Goal: Transaction & Acquisition: Purchase product/service

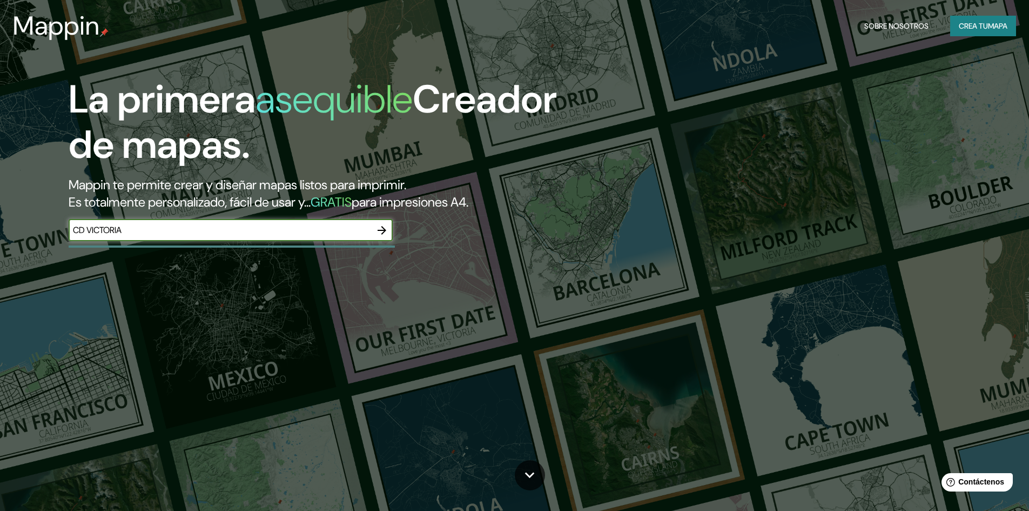
type input "CD VICTORIA"
click at [382, 229] on icon "button" at bounding box center [382, 230] width 13 height 13
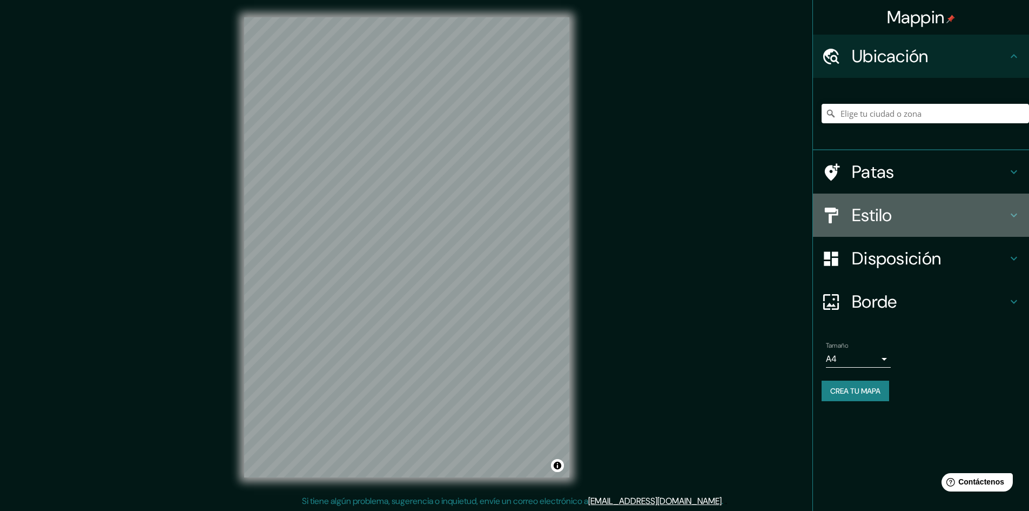
click at [1002, 208] on h4 "Estilo" at bounding box center [930, 215] width 156 height 22
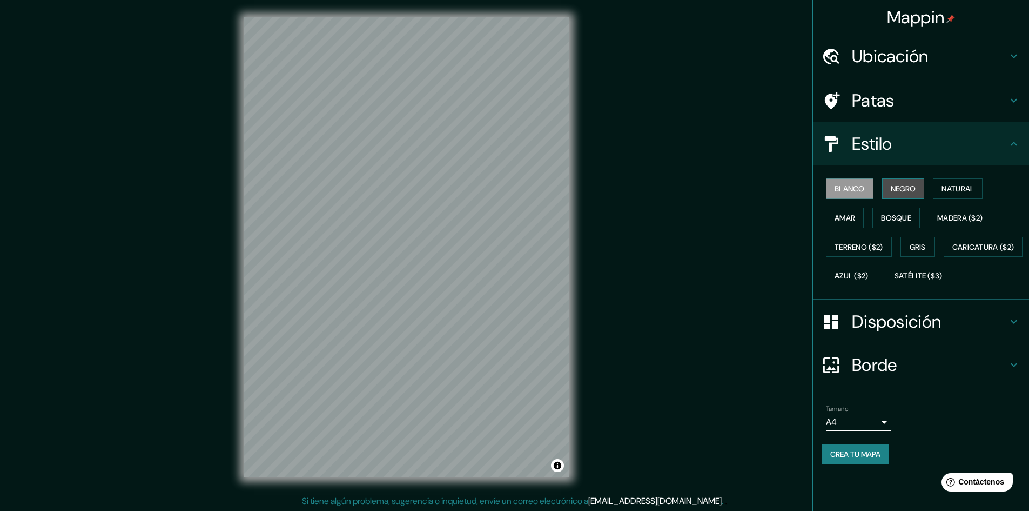
click at [921, 191] on button "Negro" at bounding box center [903, 188] width 43 height 21
click at [959, 190] on font "Natural" at bounding box center [958, 189] width 32 height 10
click at [954, 212] on font "Madera ($2)" at bounding box center [960, 218] width 45 height 14
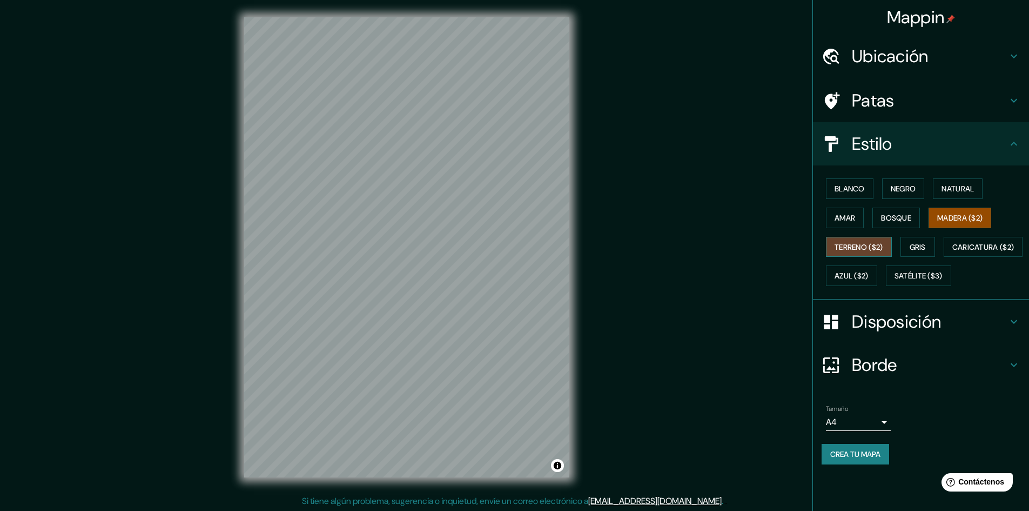
click at [865, 247] on font "Terreno ($2)" at bounding box center [859, 247] width 49 height 10
click at [914, 245] on font "Gris" at bounding box center [918, 247] width 16 height 10
click at [869, 271] on font "Azul ($2)" at bounding box center [852, 276] width 34 height 10
click at [961, 218] on font "Madera ($2)" at bounding box center [960, 218] width 45 height 10
click at [921, 240] on font "Gris" at bounding box center [918, 247] width 16 height 14
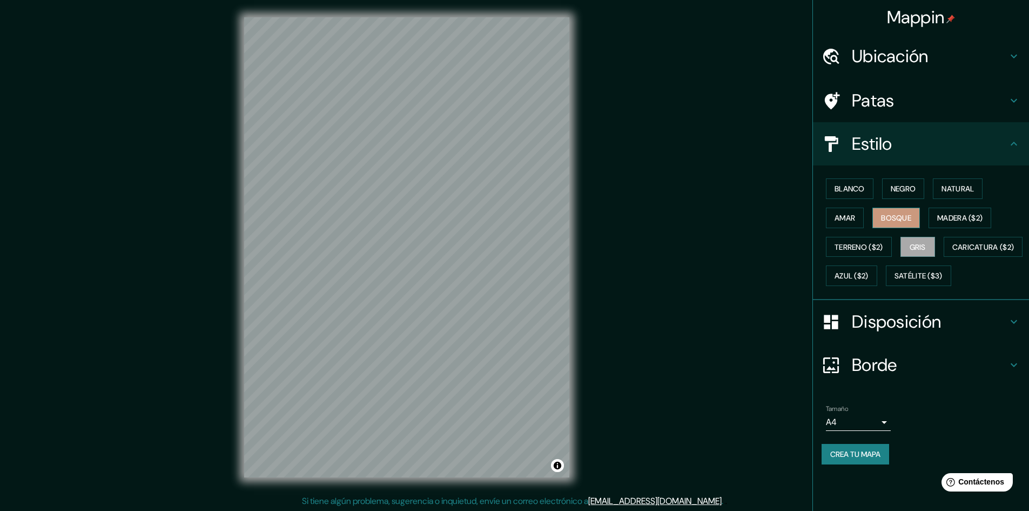
click at [895, 214] on font "Bosque" at bounding box center [896, 218] width 30 height 10
click at [845, 219] on font "Amar" at bounding box center [845, 218] width 21 height 10
click at [951, 192] on font "Natural" at bounding box center [958, 189] width 32 height 10
click at [905, 186] on font "Negro" at bounding box center [903, 189] width 25 height 10
click at [865, 190] on font "Blanco" at bounding box center [850, 189] width 30 height 10
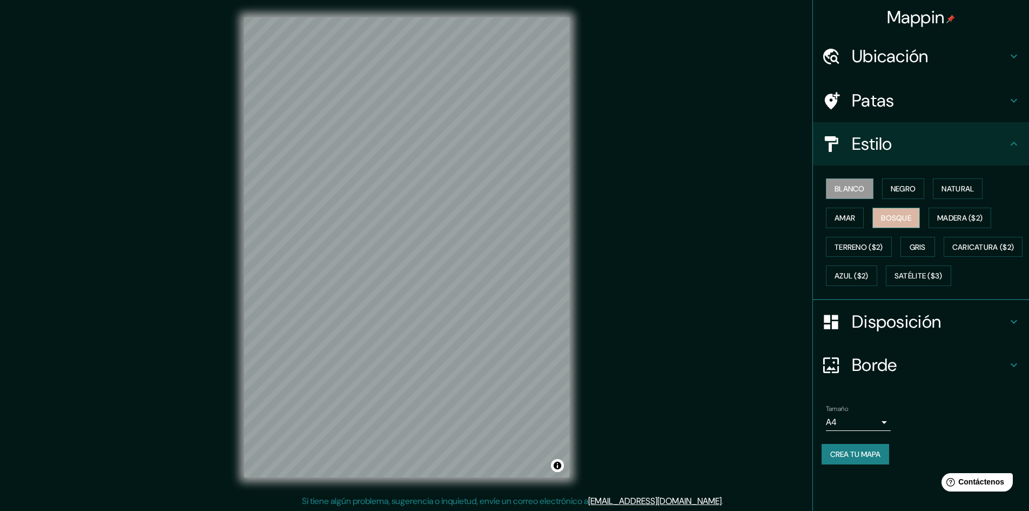
click at [898, 213] on font "Bosque" at bounding box center [896, 218] width 30 height 10
click at [882, 453] on body "Mappin Ubicación Patas Estilo Blanco Negro Natural [PERSON_NAME] ($2) Terreno (…" at bounding box center [514, 255] width 1029 height 511
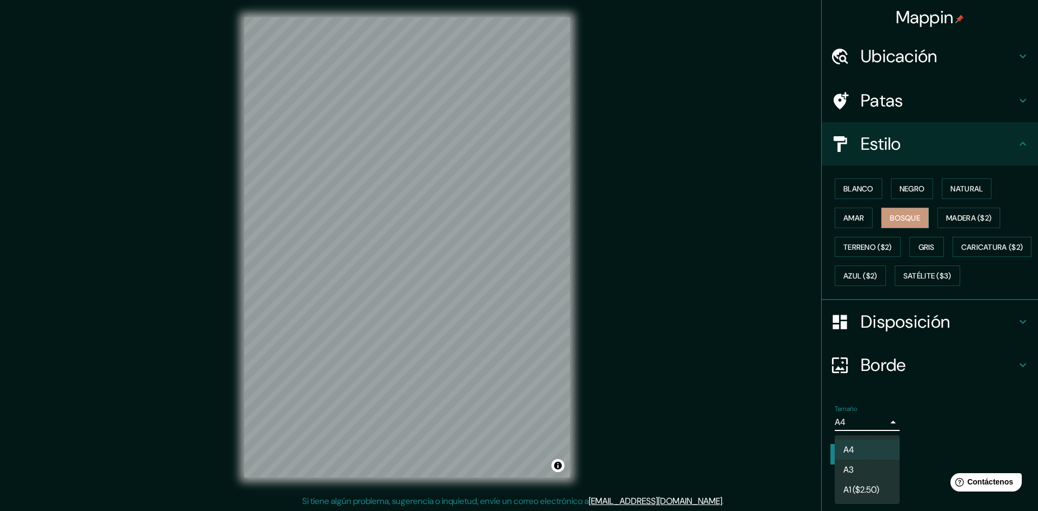
click at [995, 449] on div at bounding box center [519, 255] width 1038 height 511
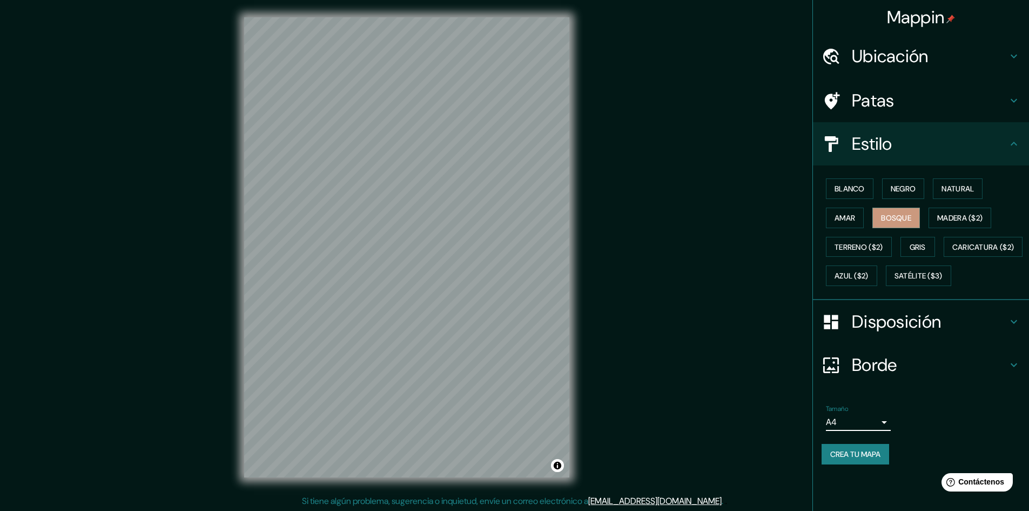
click at [945, 376] on h4 "Borde" at bounding box center [930, 365] width 156 height 22
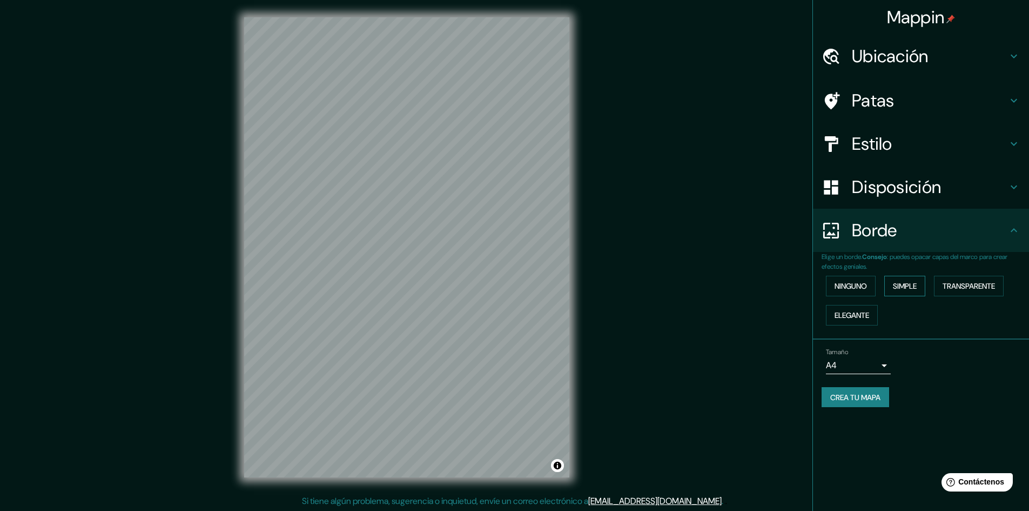
click at [915, 282] on font "Simple" at bounding box center [905, 286] width 24 height 10
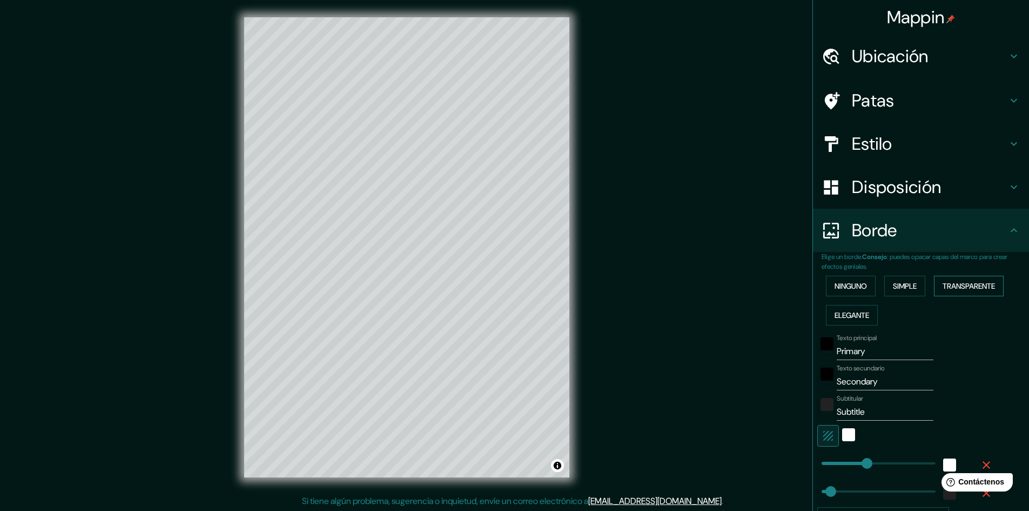
click at [961, 282] on font "Transparente" at bounding box center [969, 286] width 52 height 10
click at [858, 310] on font "Elegante" at bounding box center [852, 315] width 35 height 10
click at [858, 289] on font "Ninguno" at bounding box center [851, 286] width 32 height 10
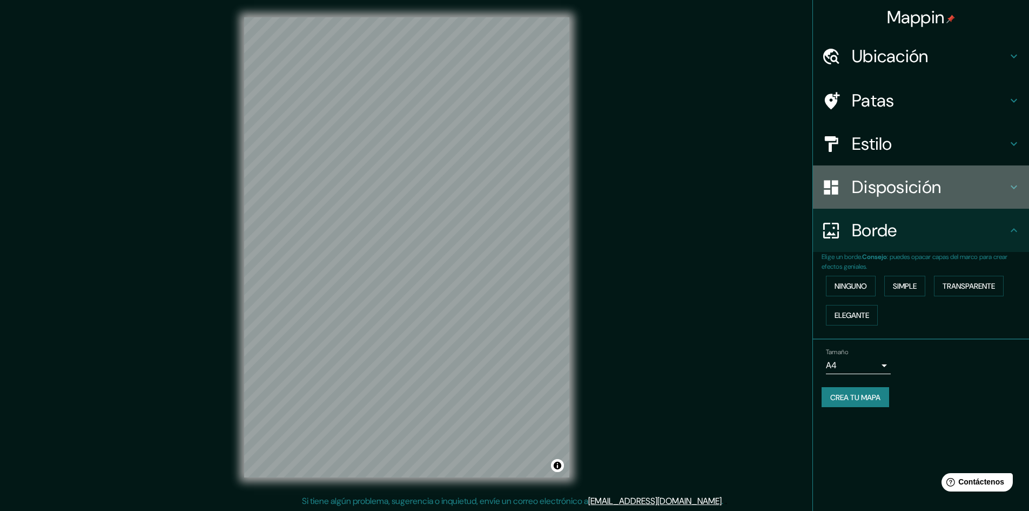
click at [894, 190] on font "Disposición" at bounding box center [896, 187] width 89 height 23
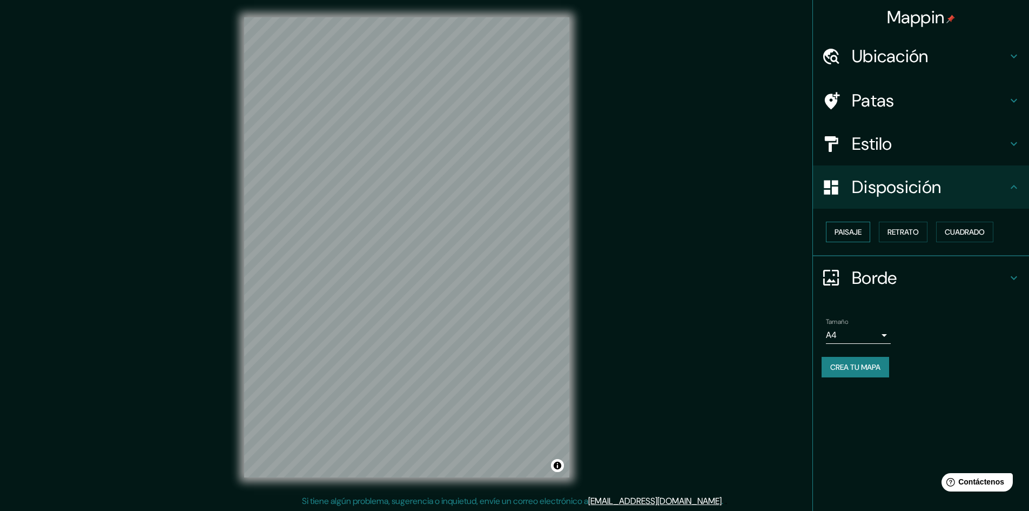
click at [858, 231] on font "Paisaje" at bounding box center [848, 232] width 27 height 10
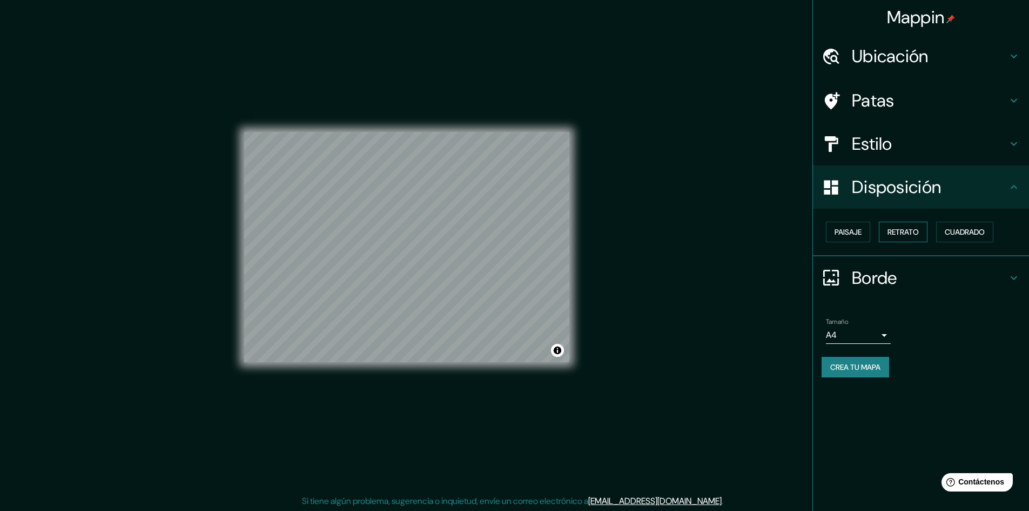
click at [912, 233] on font "Retrato" at bounding box center [903, 232] width 31 height 10
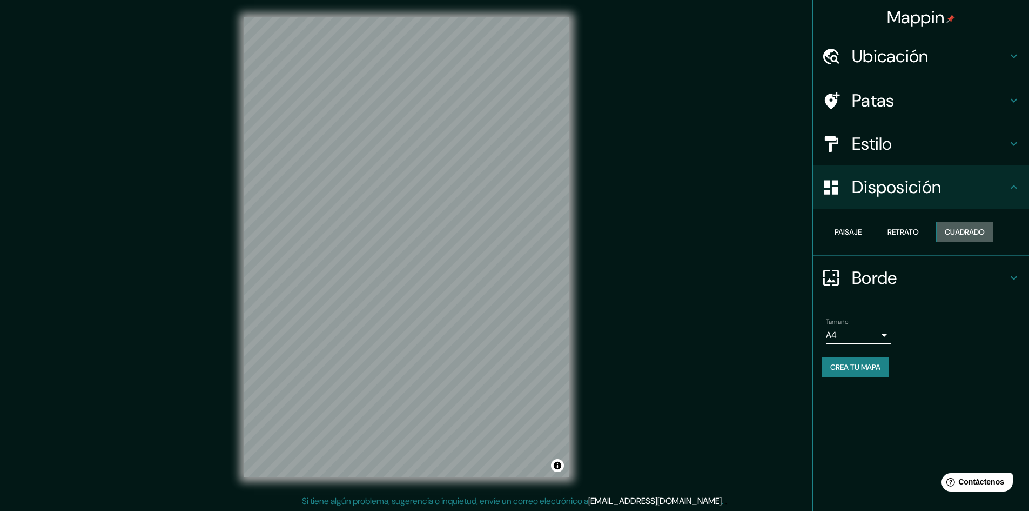
click at [962, 233] on font "Cuadrado" at bounding box center [965, 232] width 40 height 10
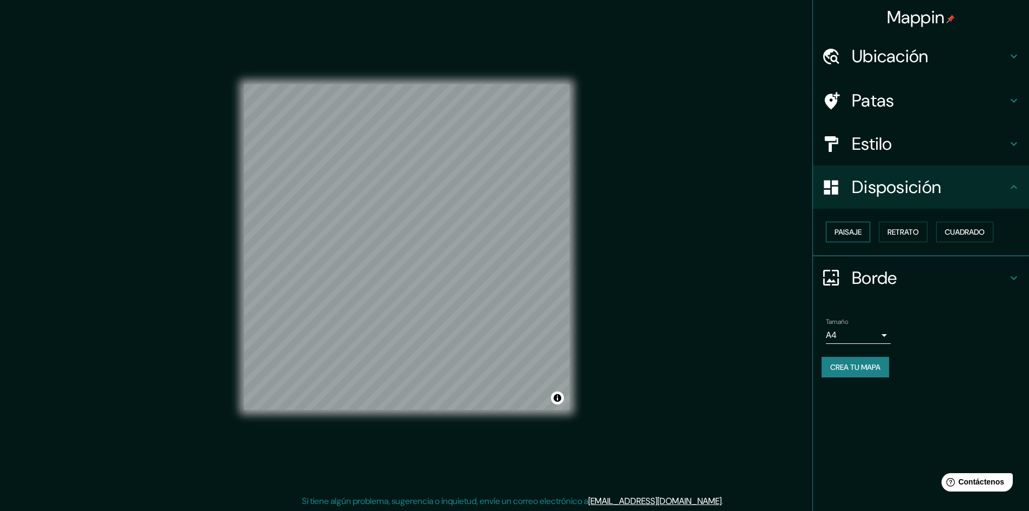
click at [845, 235] on font "Paisaje" at bounding box center [848, 232] width 27 height 10
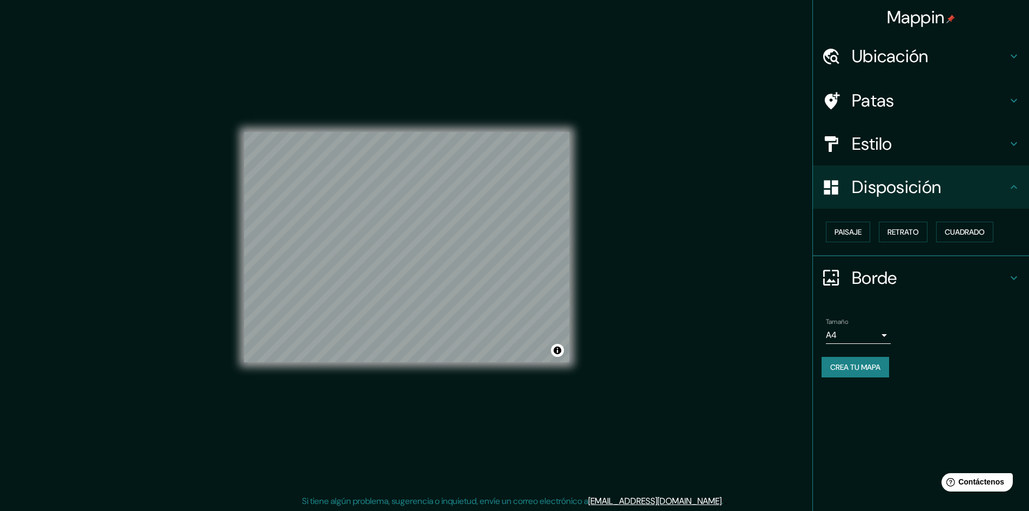
click at [928, 55] on font "Ubicación" at bounding box center [890, 56] width 77 height 23
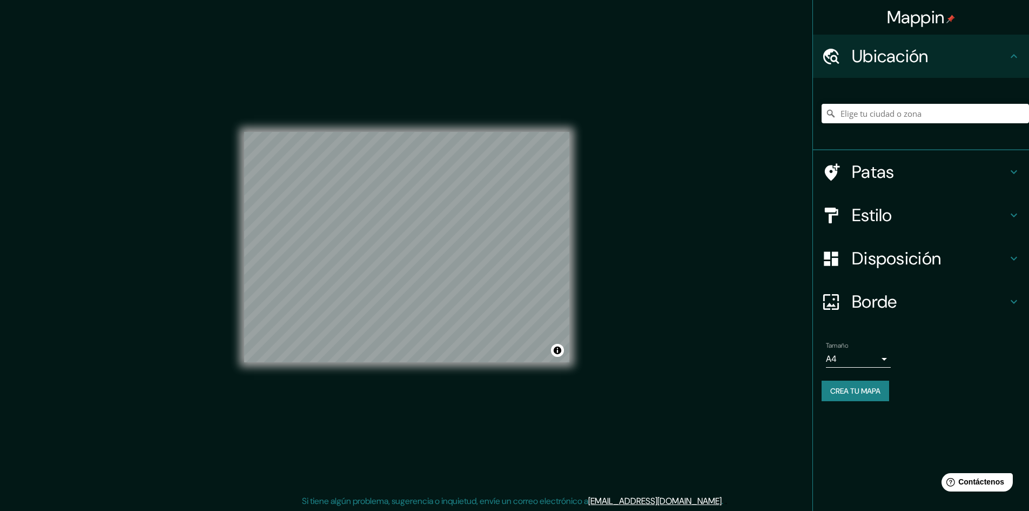
click at [938, 56] on h4 "Ubicación" at bounding box center [930, 56] width 156 height 22
click at [849, 392] on font "Crea tu mapa" at bounding box center [856, 391] width 50 height 10
click at [874, 393] on font "Crea tu mapa" at bounding box center [856, 391] width 50 height 10
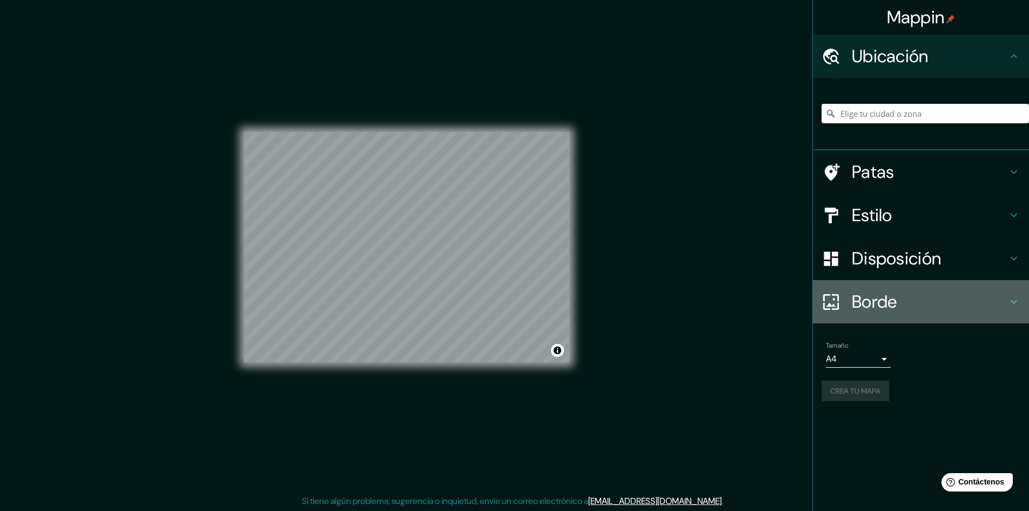
click at [924, 297] on h4 "Borde" at bounding box center [930, 302] width 156 height 22
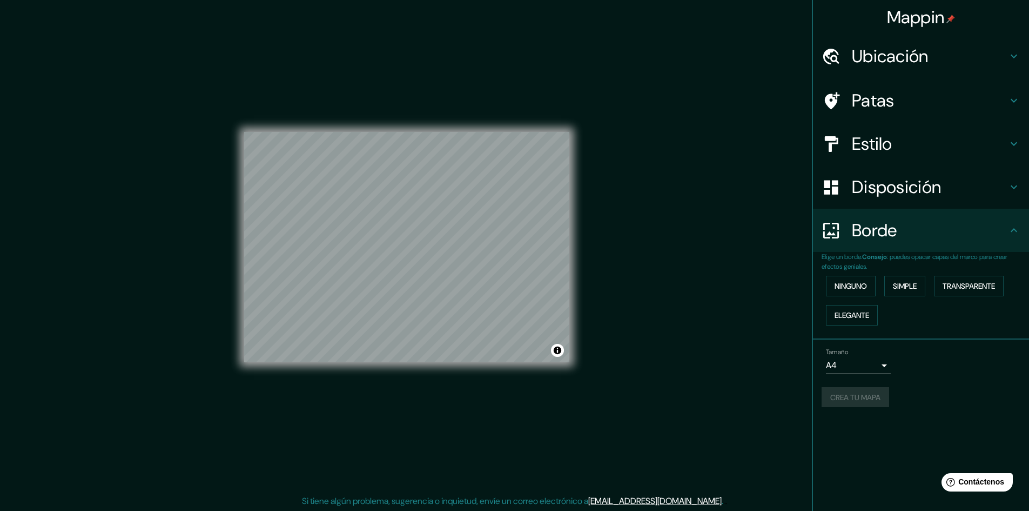
click at [972, 223] on h4 "Borde" at bounding box center [930, 230] width 156 height 22
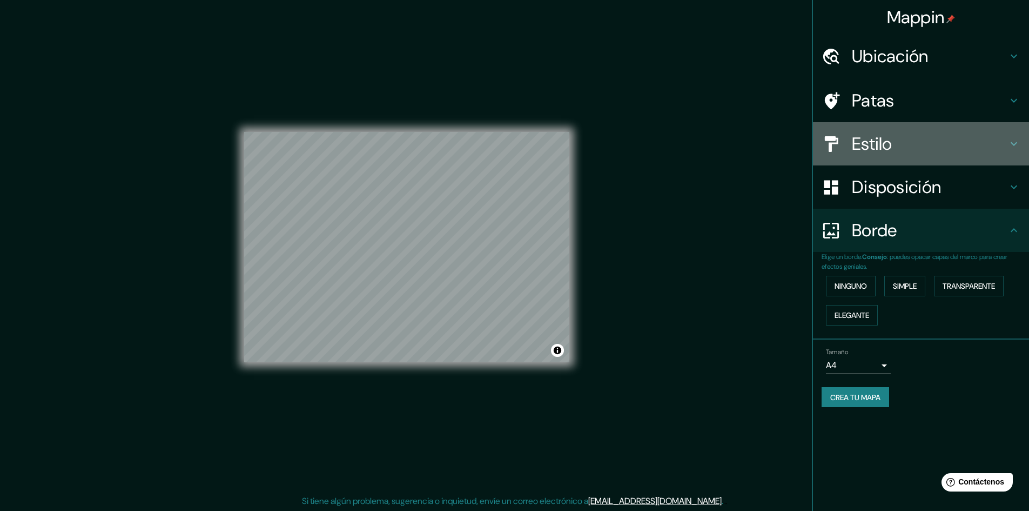
click at [1000, 147] on h4 "Estilo" at bounding box center [930, 144] width 156 height 22
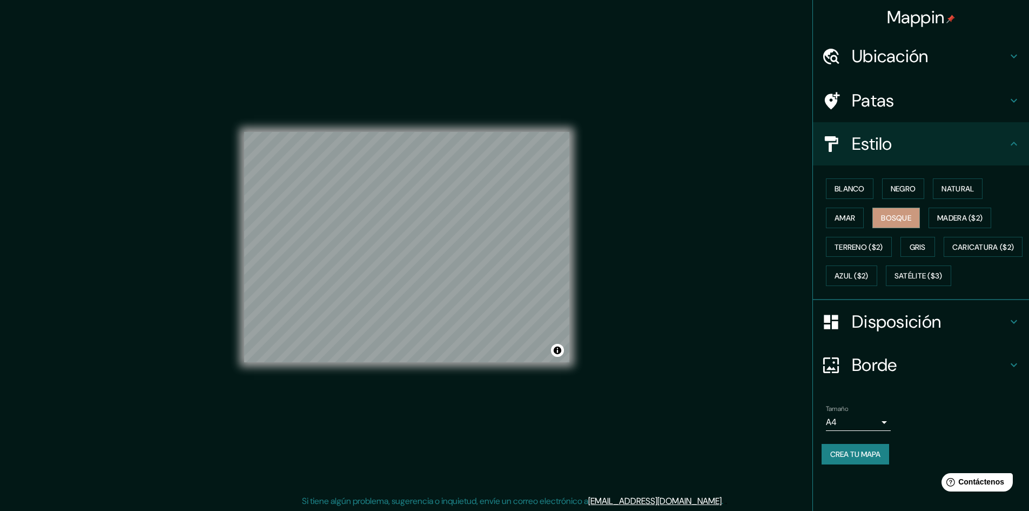
click at [1003, 141] on h4 "Estilo" at bounding box center [930, 144] width 156 height 22
click at [1007, 99] on h4 "Patas" at bounding box center [930, 101] width 156 height 22
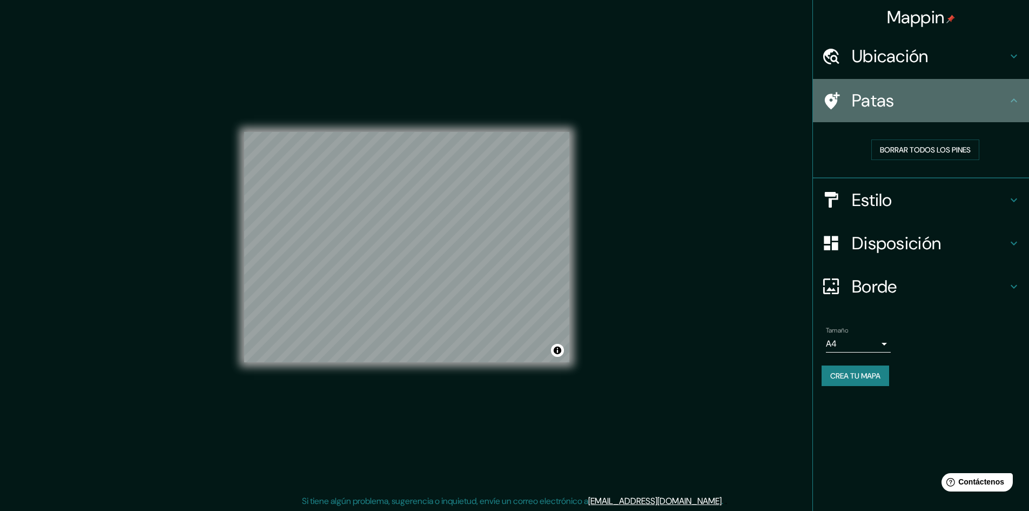
click at [1006, 102] on h4 "Patas" at bounding box center [930, 101] width 156 height 22
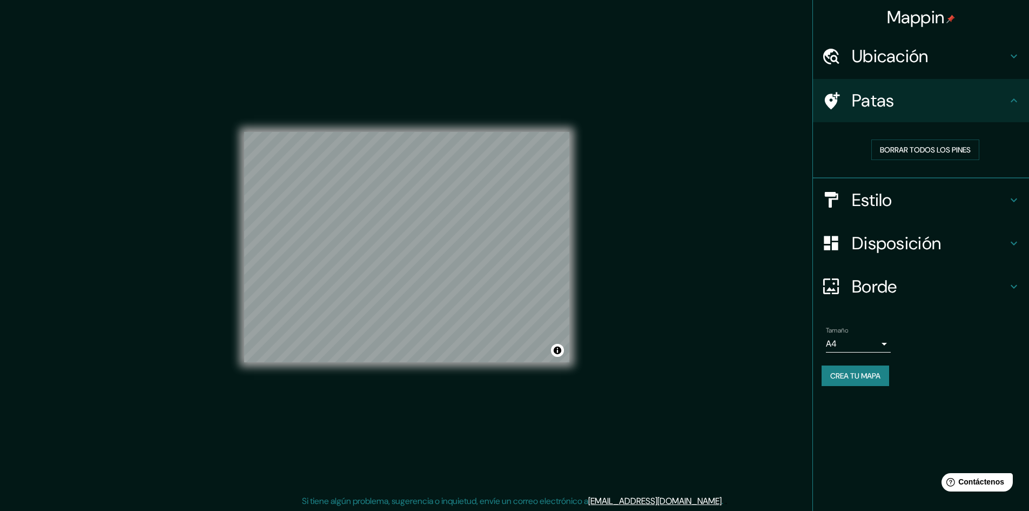
click at [1011, 59] on icon at bounding box center [1014, 56] width 13 height 13
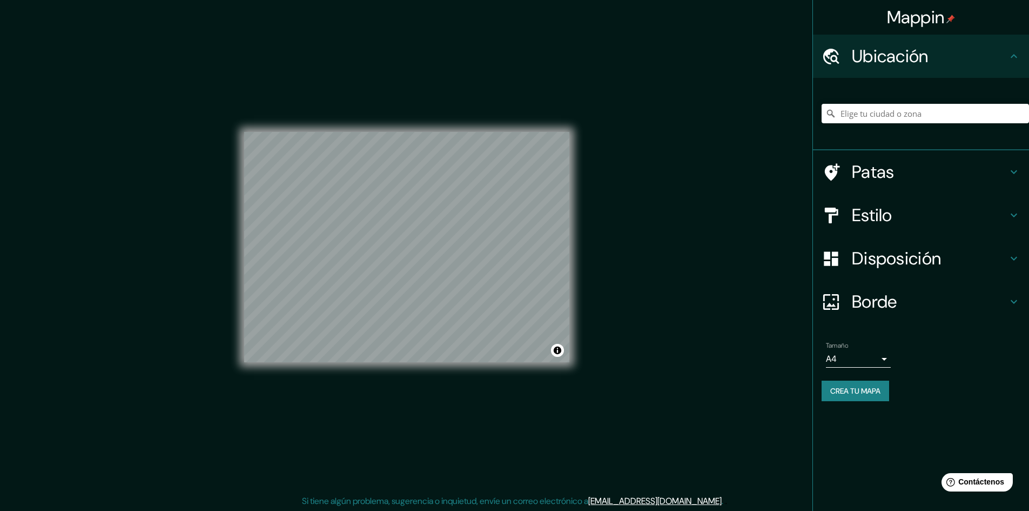
click at [1006, 61] on h4 "Ubicación" at bounding box center [930, 56] width 156 height 22
click at [852, 391] on font "Crea tu mapa" at bounding box center [856, 391] width 50 height 10
drag, startPoint x: 497, startPoint y: 116, endPoint x: 711, endPoint y: 268, distance: 262.0
click at [711, 268] on div "Mappin Ubicación Patas Estilo Disposición Borde Elige un borde. Consejo : puede…" at bounding box center [514, 256] width 1029 height 512
click at [866, 392] on font "Crea tu mapa" at bounding box center [856, 391] width 50 height 10
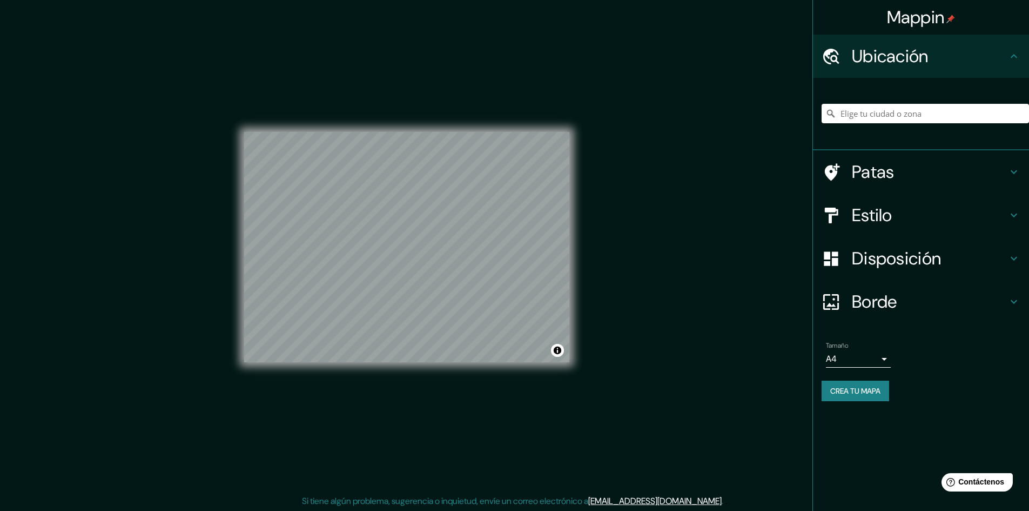
click at [955, 175] on h4 "Patas" at bounding box center [930, 172] width 156 height 22
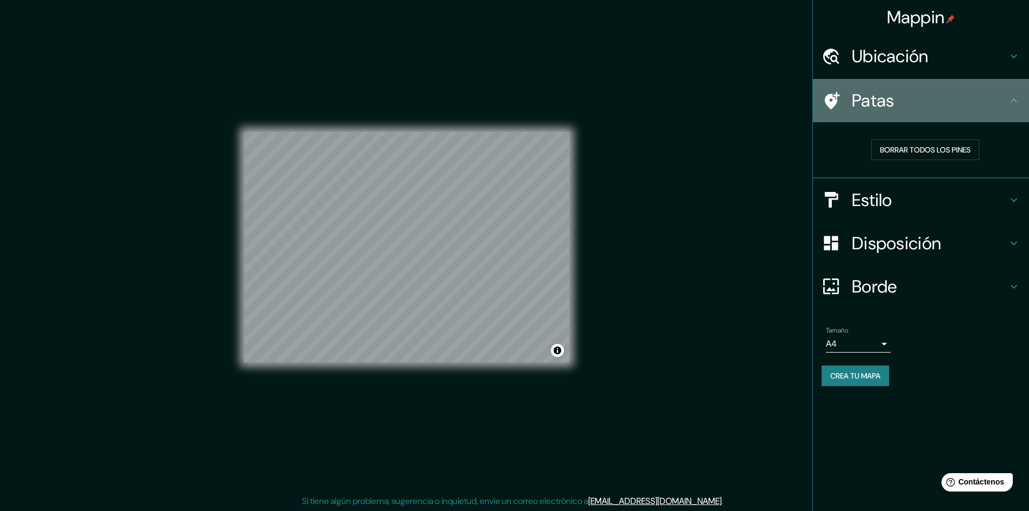
click at [914, 108] on h4 "Patas" at bounding box center [930, 101] width 156 height 22
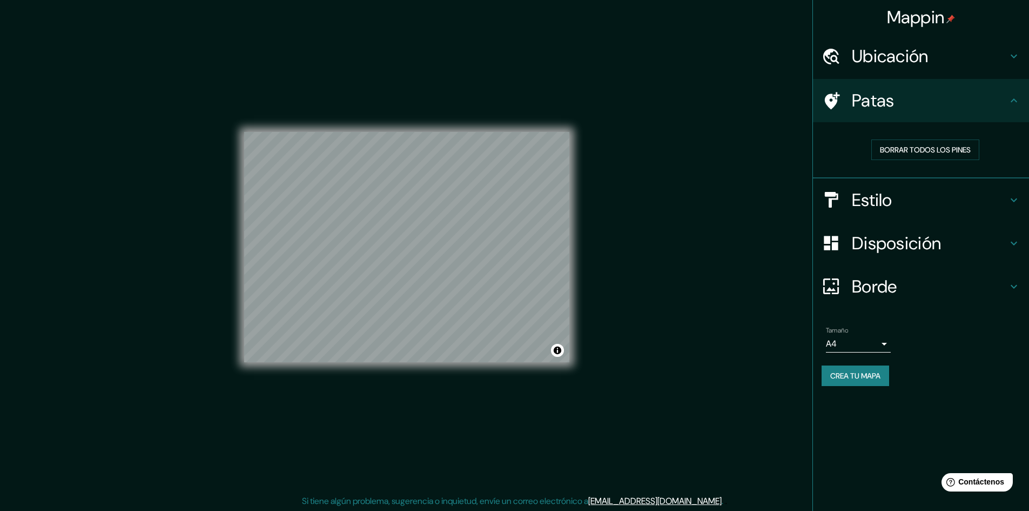
click at [1008, 101] on div "Patas" at bounding box center [921, 100] width 216 height 43
click at [969, 195] on h4 "Estilo" at bounding box center [930, 200] width 156 height 22
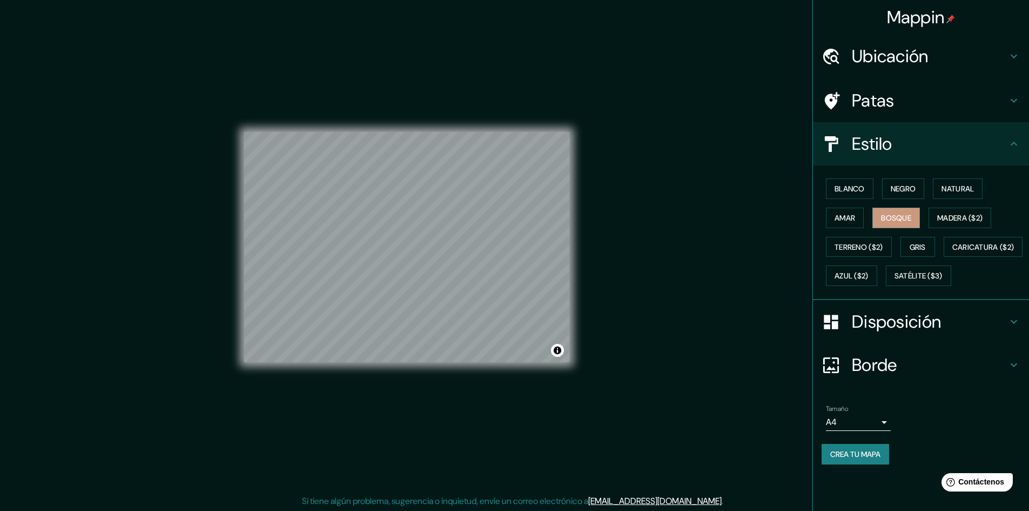
click at [975, 332] on h4 "Disposición" at bounding box center [930, 322] width 156 height 22
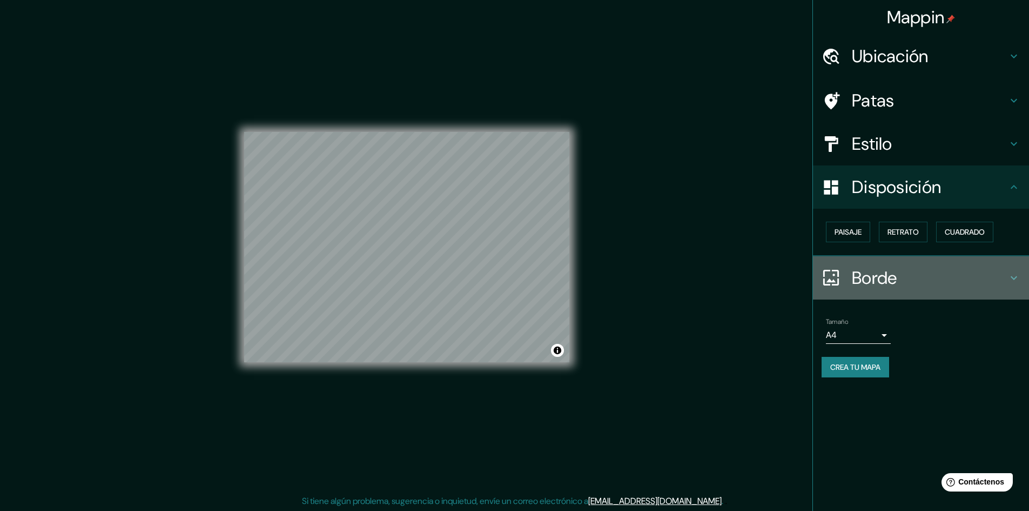
click at [929, 284] on h4 "Borde" at bounding box center [930, 278] width 156 height 22
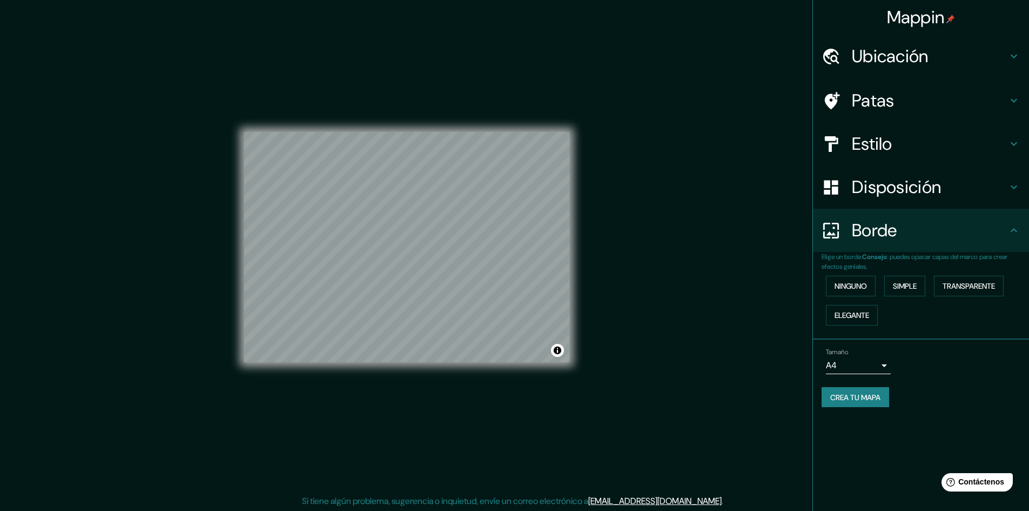
click at [936, 336] on div "Elige un borde. Consejo : puedes opacar capas del marco para crear efectos geni…" at bounding box center [921, 296] width 216 height 88
click at [972, 132] on div "Estilo" at bounding box center [921, 143] width 216 height 43
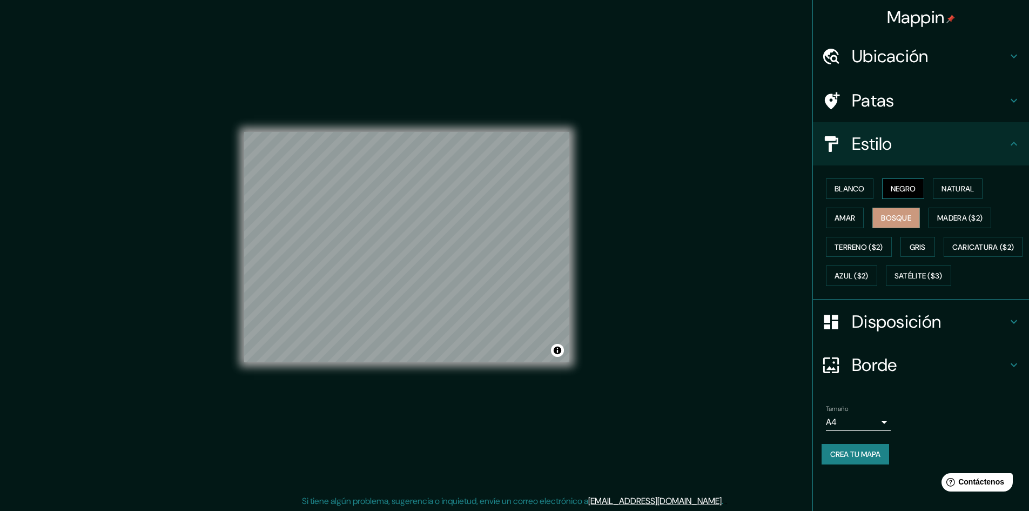
click at [909, 195] on font "Negro" at bounding box center [903, 189] width 25 height 14
click at [847, 191] on font "Blanco" at bounding box center [850, 189] width 30 height 10
click at [854, 219] on font "Amar" at bounding box center [845, 218] width 21 height 10
click at [887, 217] on font "Bosque" at bounding box center [896, 218] width 30 height 10
click at [947, 211] on font "Madera ($2)" at bounding box center [960, 218] width 45 height 14
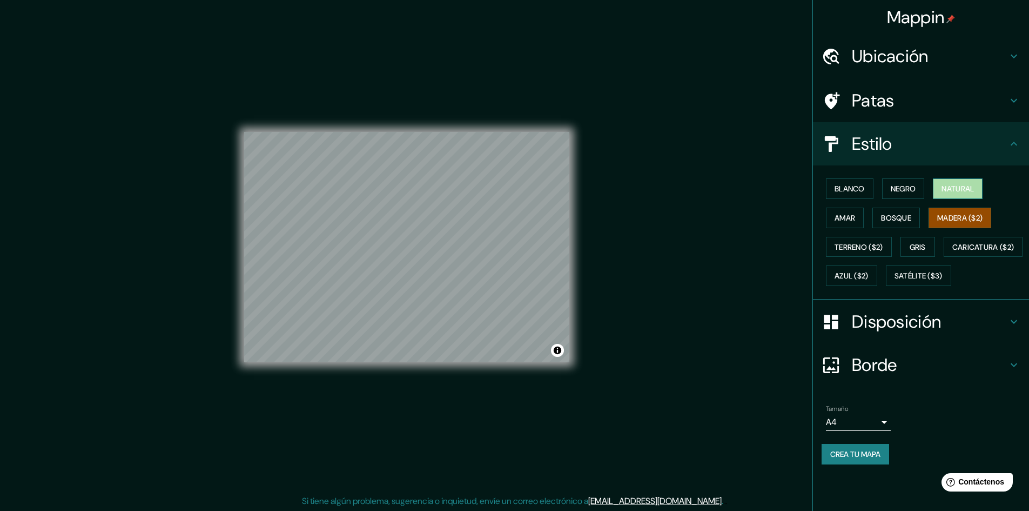
click at [950, 192] on font "Natural" at bounding box center [958, 189] width 32 height 10
click at [964, 223] on font "Madera ($2)" at bounding box center [960, 218] width 45 height 14
drag, startPoint x: 631, startPoint y: 223, endPoint x: 633, endPoint y: 229, distance: 6.0
click at [633, 229] on div "Mappin Ubicación Patas Estilo Blanco Negro Natural [PERSON_NAME] ($2) Terreno (…" at bounding box center [514, 256] width 1029 height 512
click at [909, 244] on button "Gris" at bounding box center [918, 247] width 35 height 21
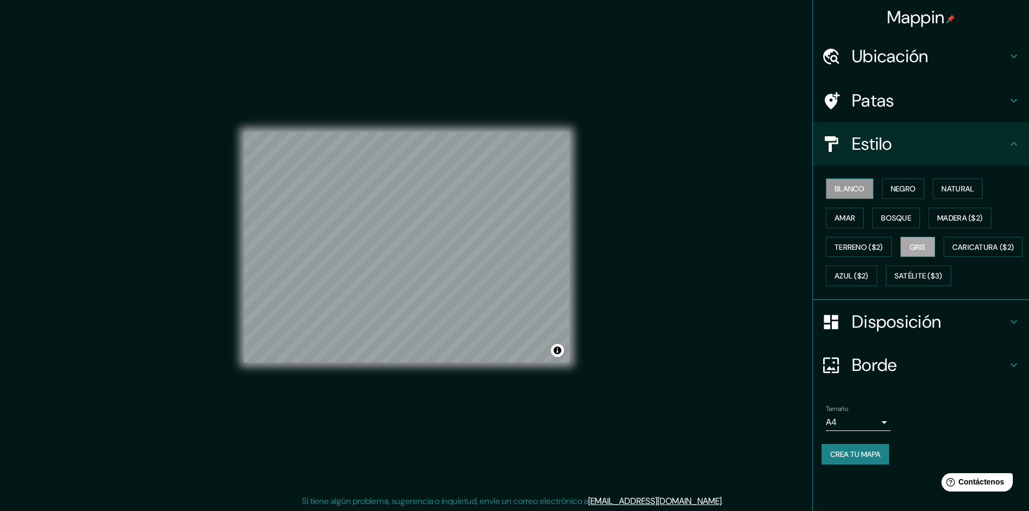
click at [865, 188] on font "Blanco" at bounding box center [850, 189] width 30 height 10
